Goal: Check status: Check status

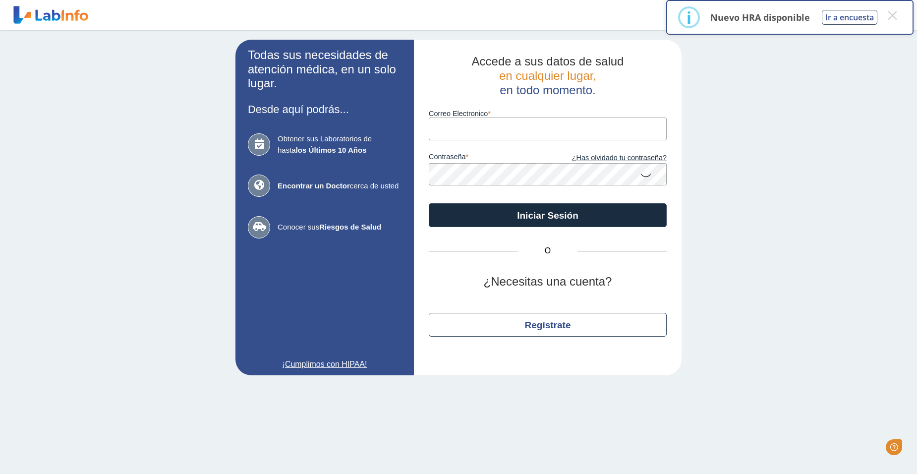
click at [474, 128] on input "Correo Electronico" at bounding box center [548, 129] width 238 height 22
type input "[EMAIL_ADDRESS][DOMAIN_NAME]"
click at [648, 178] on icon at bounding box center [646, 174] width 12 height 19
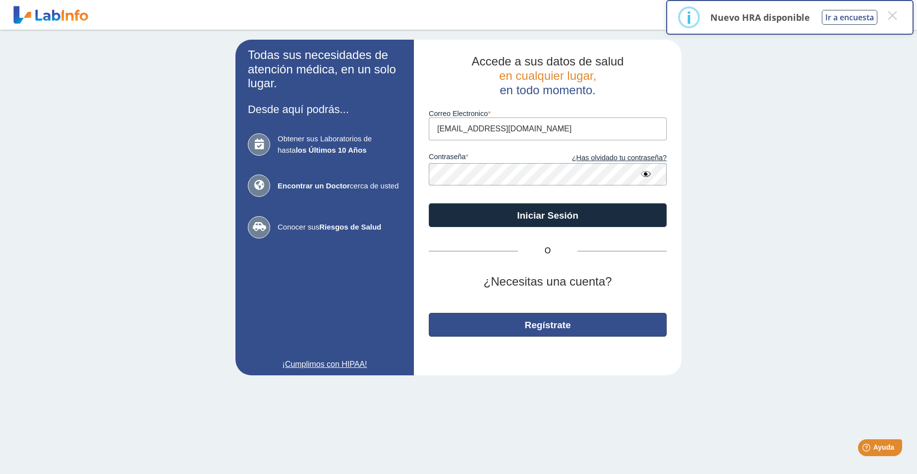
click at [521, 324] on button "Regístrate" at bounding box center [548, 325] width 238 height 24
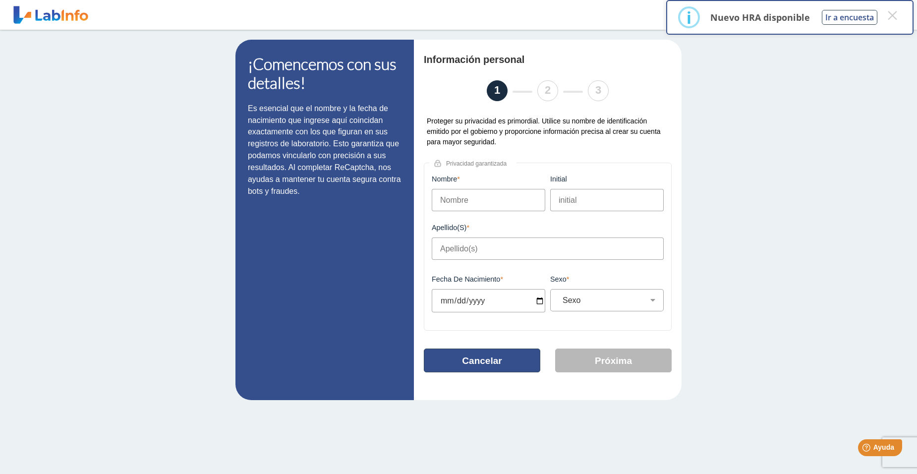
click at [510, 364] on button "Cancelar" at bounding box center [482, 361] width 117 height 24
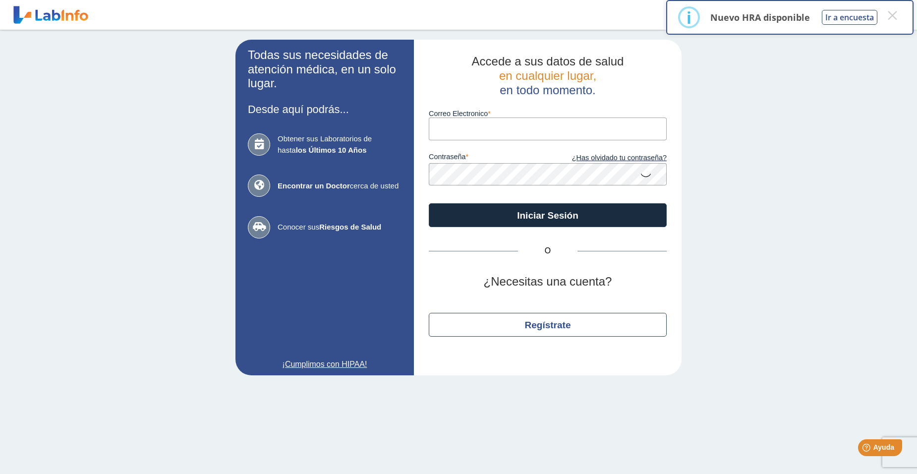
click at [490, 128] on input "Correo Electronico" at bounding box center [548, 129] width 238 height 22
type input "[EMAIL_ADDRESS][DOMAIN_NAME]"
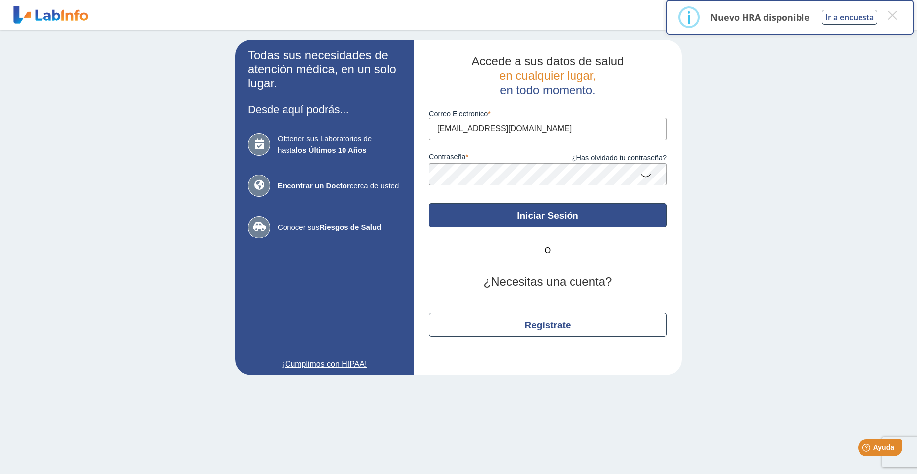
click at [539, 220] on button "Iniciar Sesión" at bounding box center [548, 215] width 238 height 24
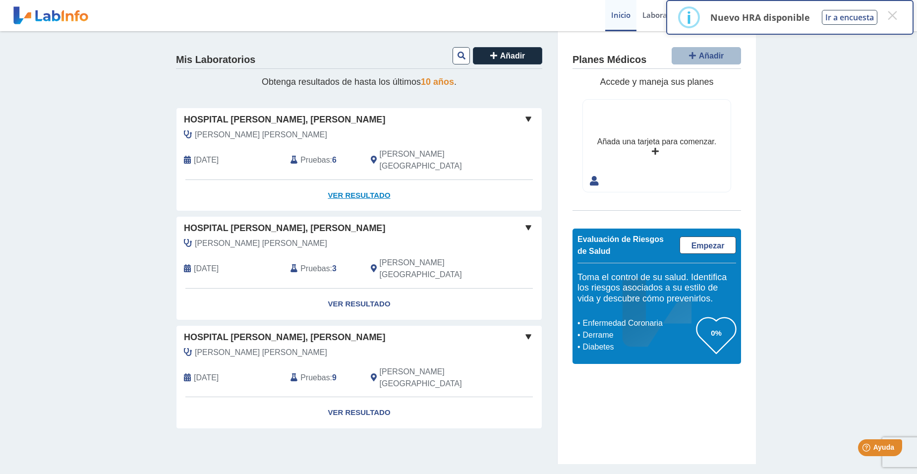
click at [371, 185] on link "Ver Resultado" at bounding box center [360, 195] width 366 height 31
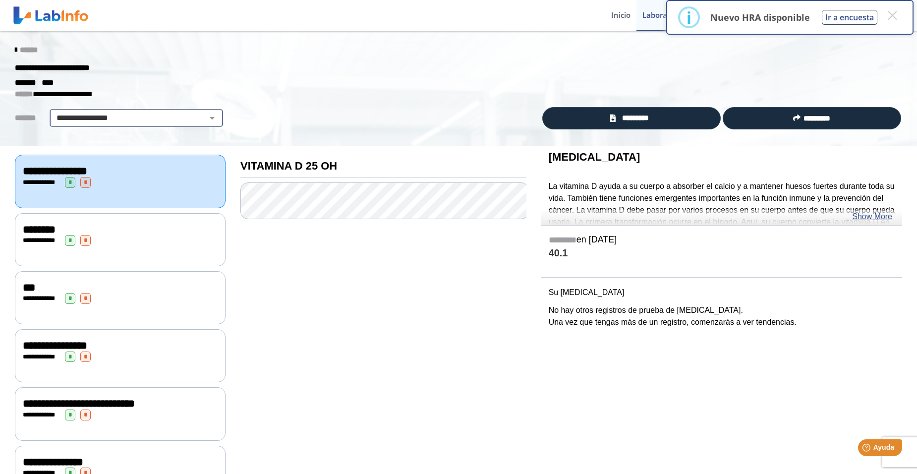
click at [119, 122] on select "**********" at bounding box center [137, 118] width 168 height 12
click at [344, 282] on div "**********" at bounding box center [383, 325] width 301 height 358
click at [506, 72] on div "**********" at bounding box center [458, 68] width 903 height 18
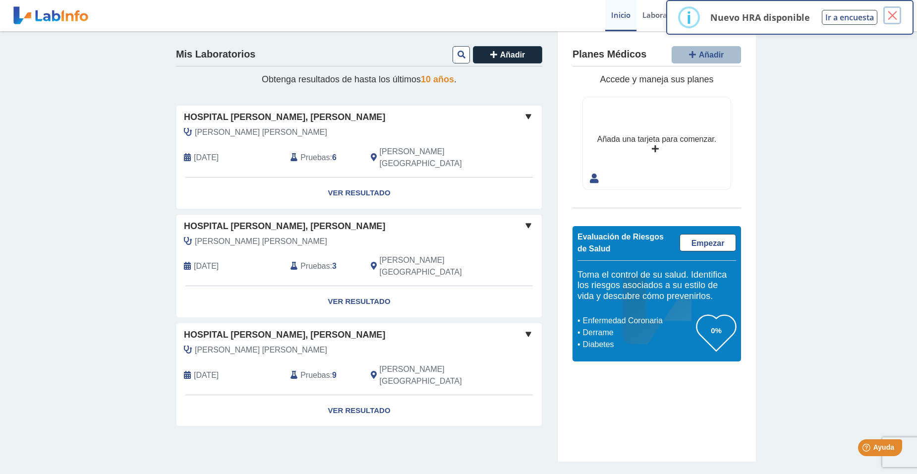
click at [894, 17] on button "×" at bounding box center [893, 15] width 18 height 18
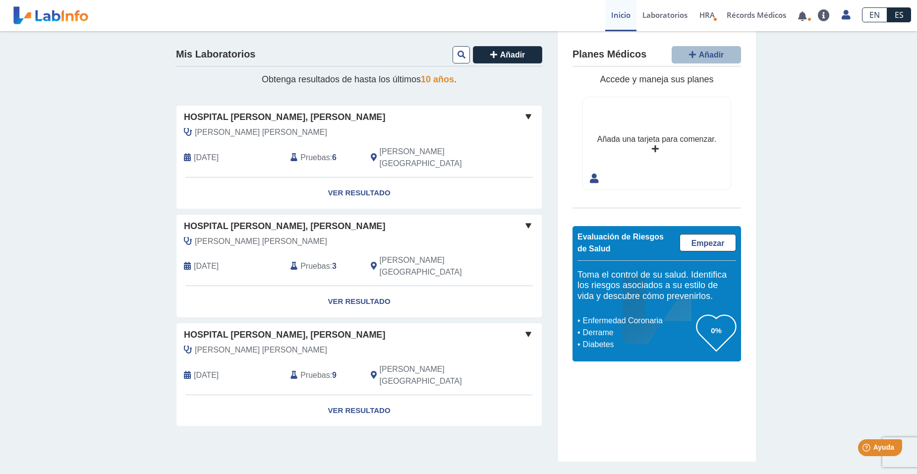
click at [612, 22] on link "Inicio" at bounding box center [621, 15] width 31 height 31
click at [818, 107] on link "Cerrar Sesión" at bounding box center [800, 106] width 112 height 30
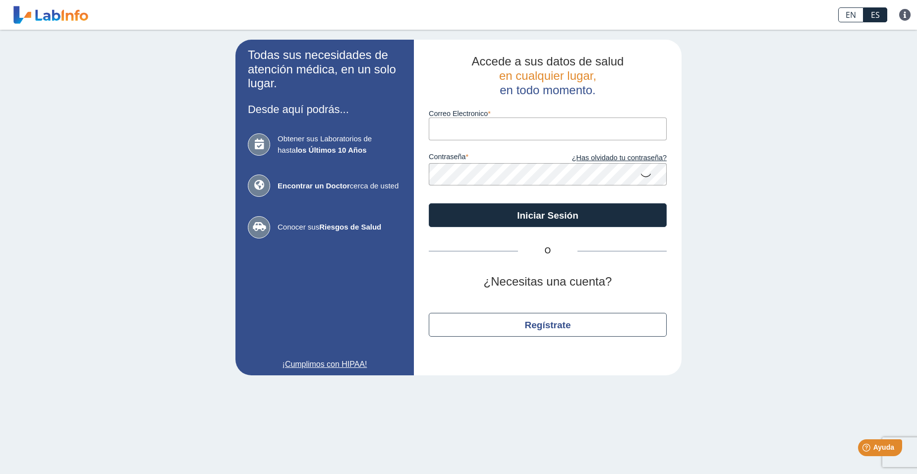
click at [329, 230] on b "Riesgos de Salud" at bounding box center [350, 227] width 62 height 8
click at [252, 229] on icon at bounding box center [259, 227] width 22 height 22
